Goal: Task Accomplishment & Management: Complete application form

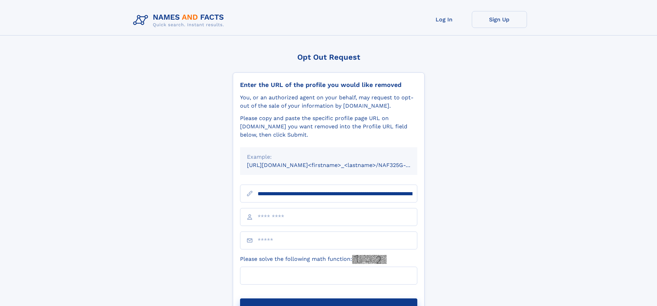
scroll to position [0, 82]
type input "**********"
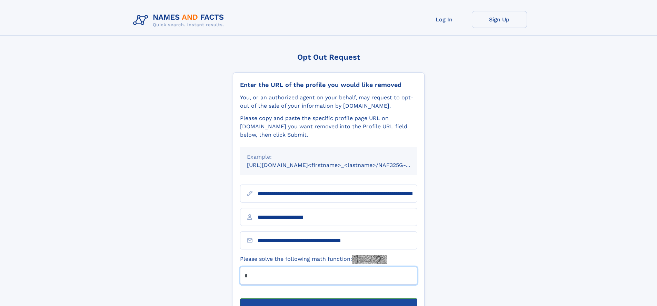
type input "*"
click at [328, 298] on button "Submit Opt Out Request" at bounding box center [328, 309] width 177 height 22
